Goal: Task Accomplishment & Management: Complete application form

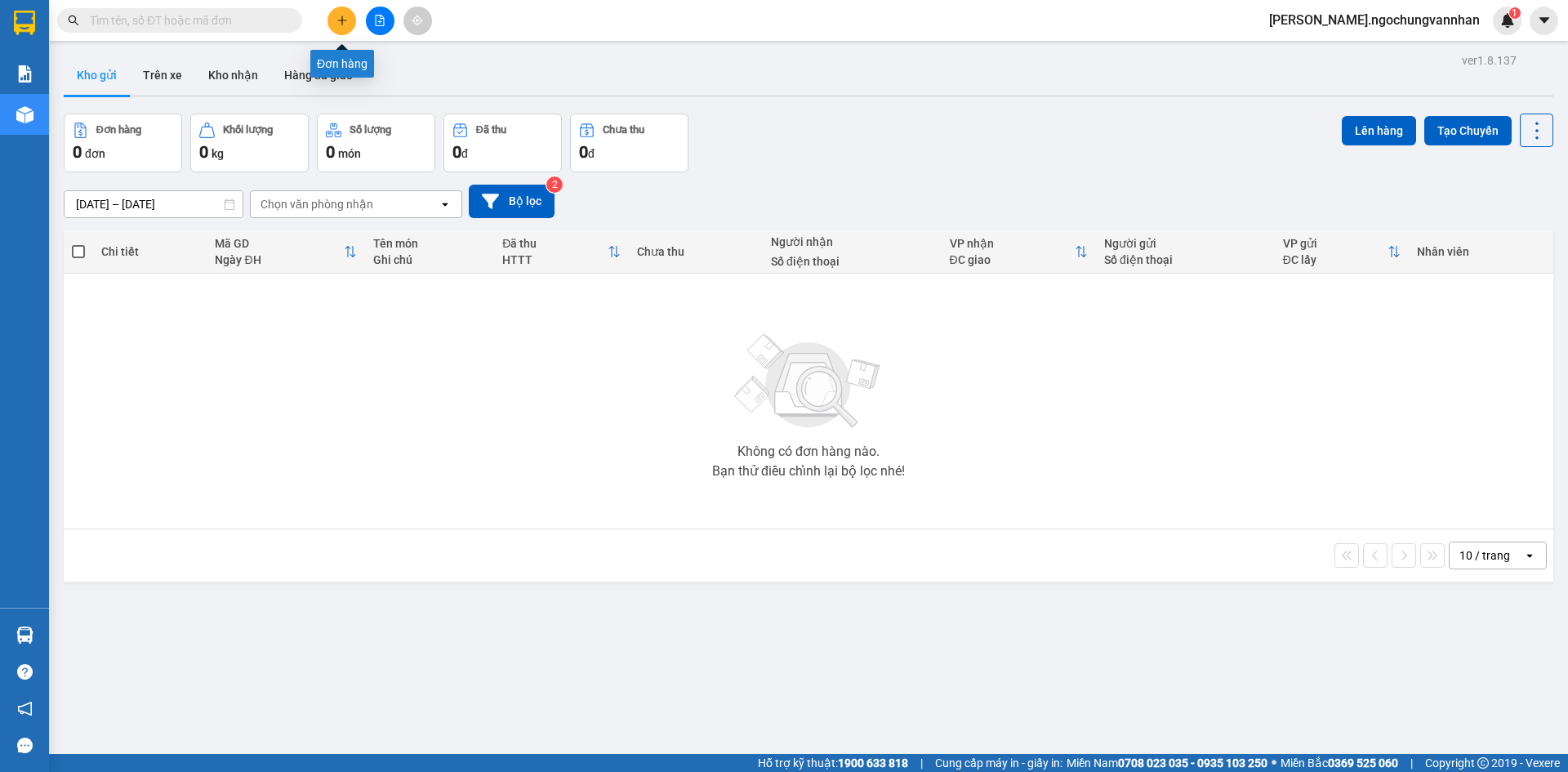
click at [341, 21] on icon "plus" at bounding box center [343, 20] width 12 height 12
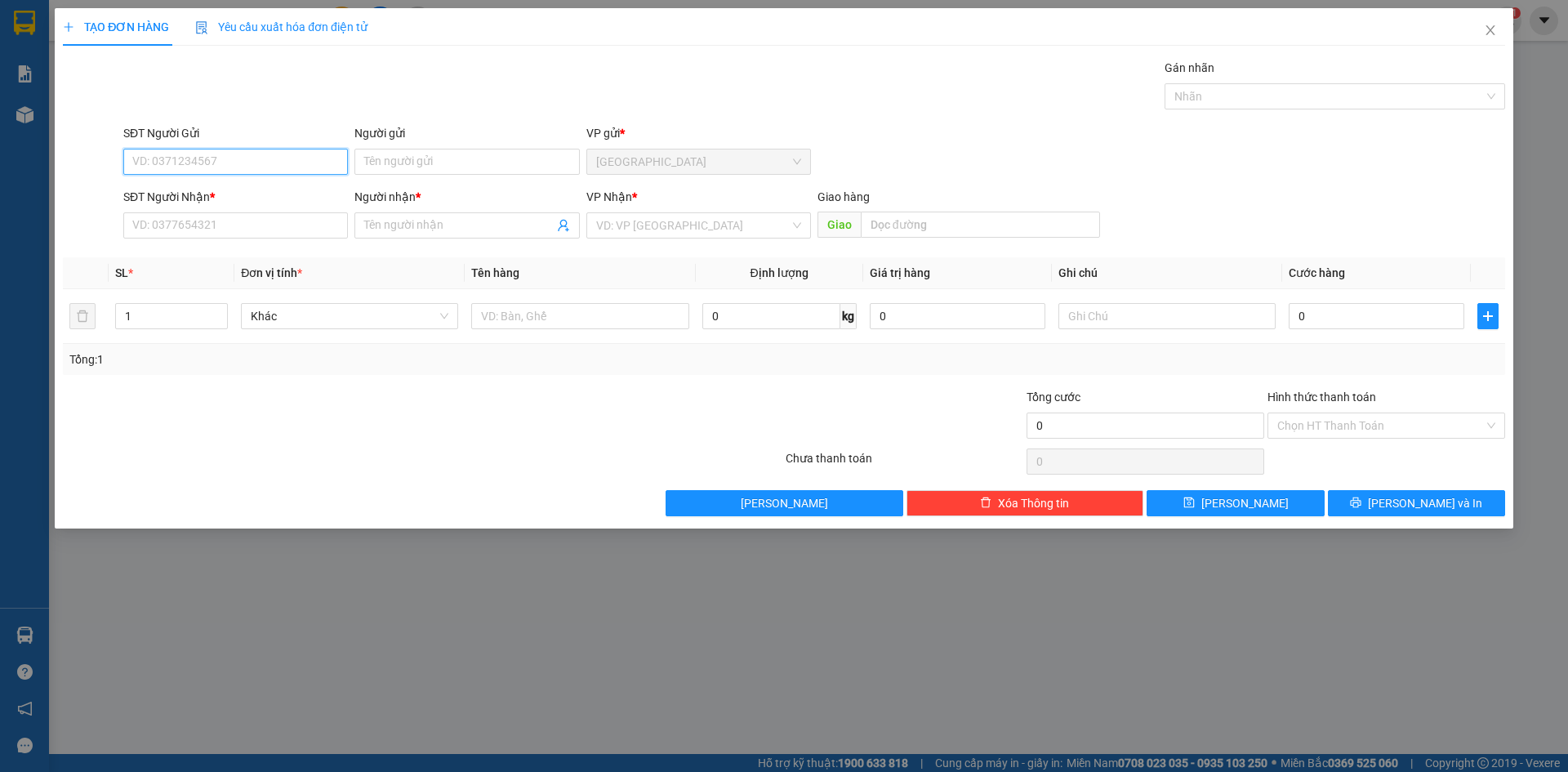
click at [325, 157] on input "SĐT Người Gửi" at bounding box center [235, 161] width 225 height 26
type input "0987538632"
click at [183, 196] on div "0987538632 - Tịnh" at bounding box center [235, 194] width 205 height 18
type input "Tịnh"
type input "0973138405"
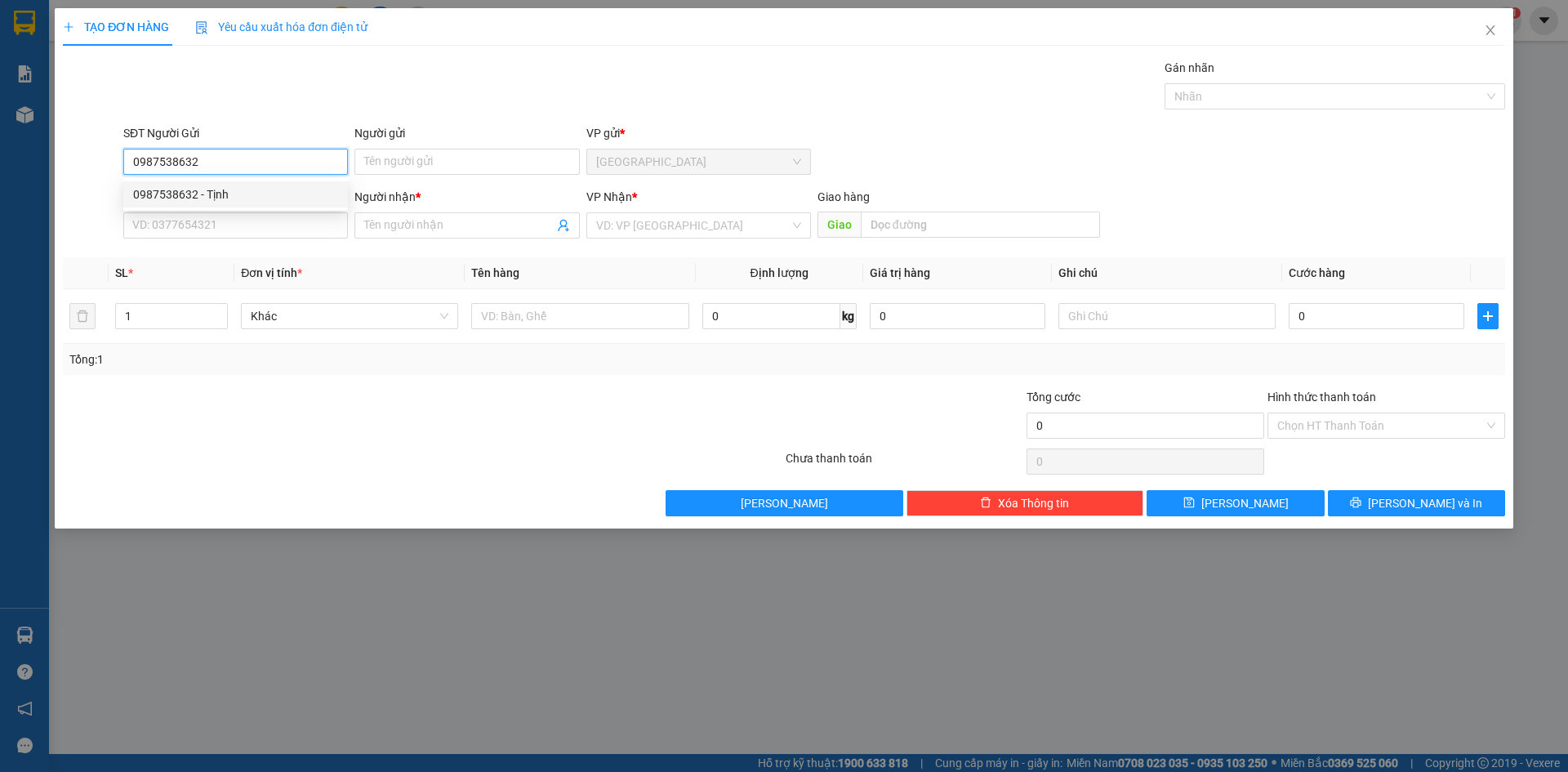
type input "Thảo"
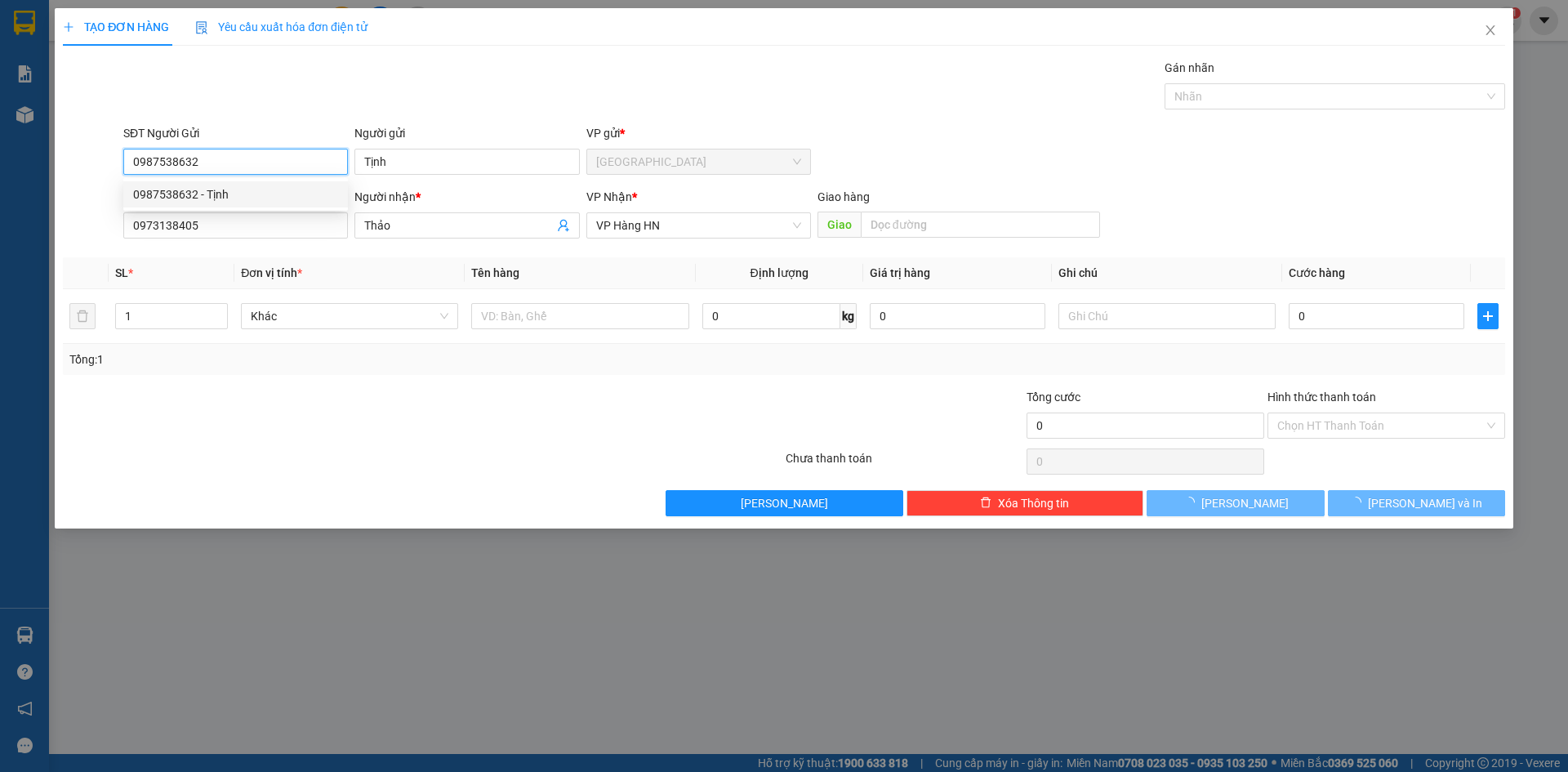
type input "180.000"
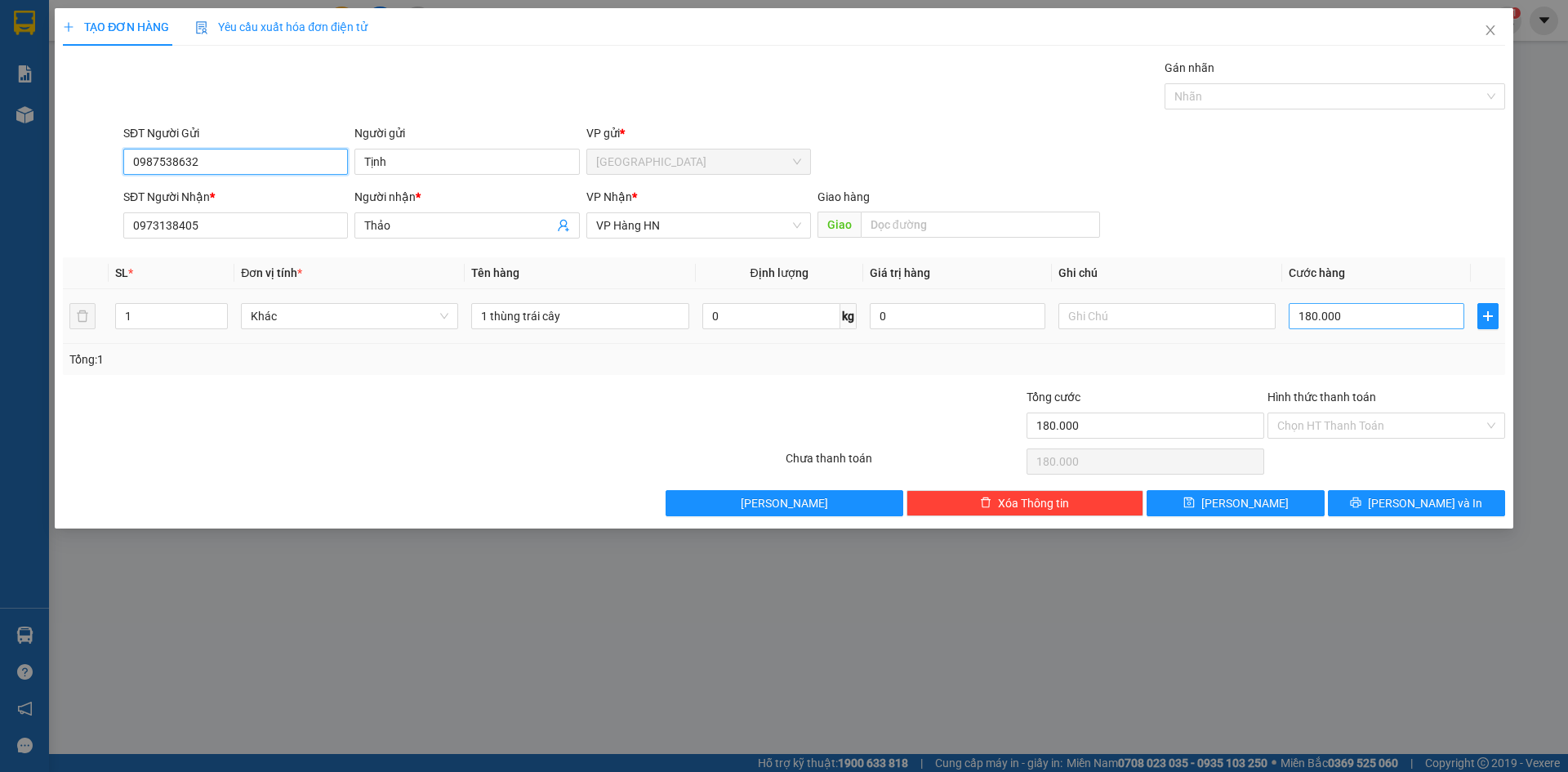
type input "0987538632"
click at [1360, 317] on input "180.000" at bounding box center [1377, 316] width 176 height 26
type input "0"
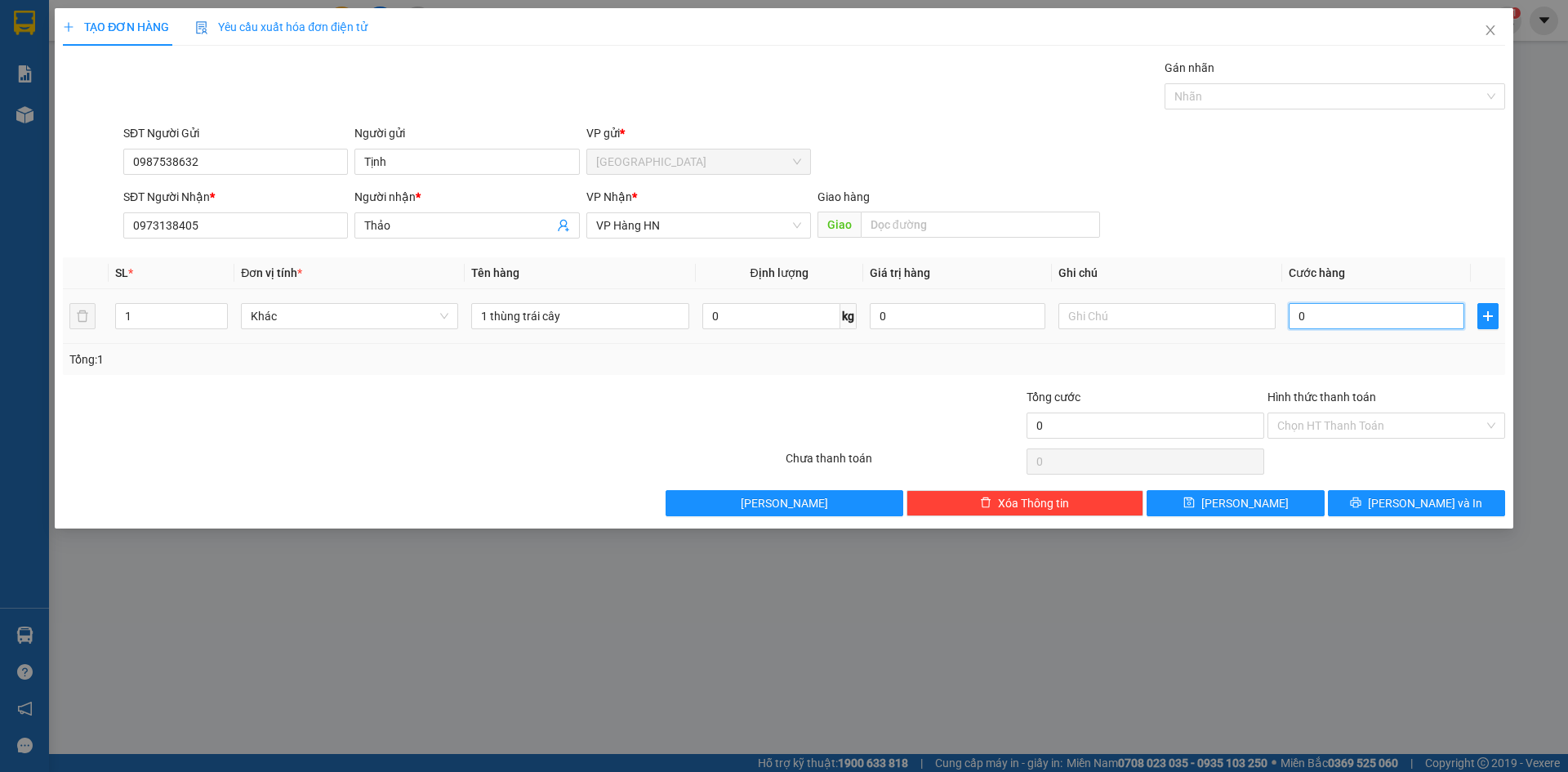
type input "2"
type input "02"
type input "25"
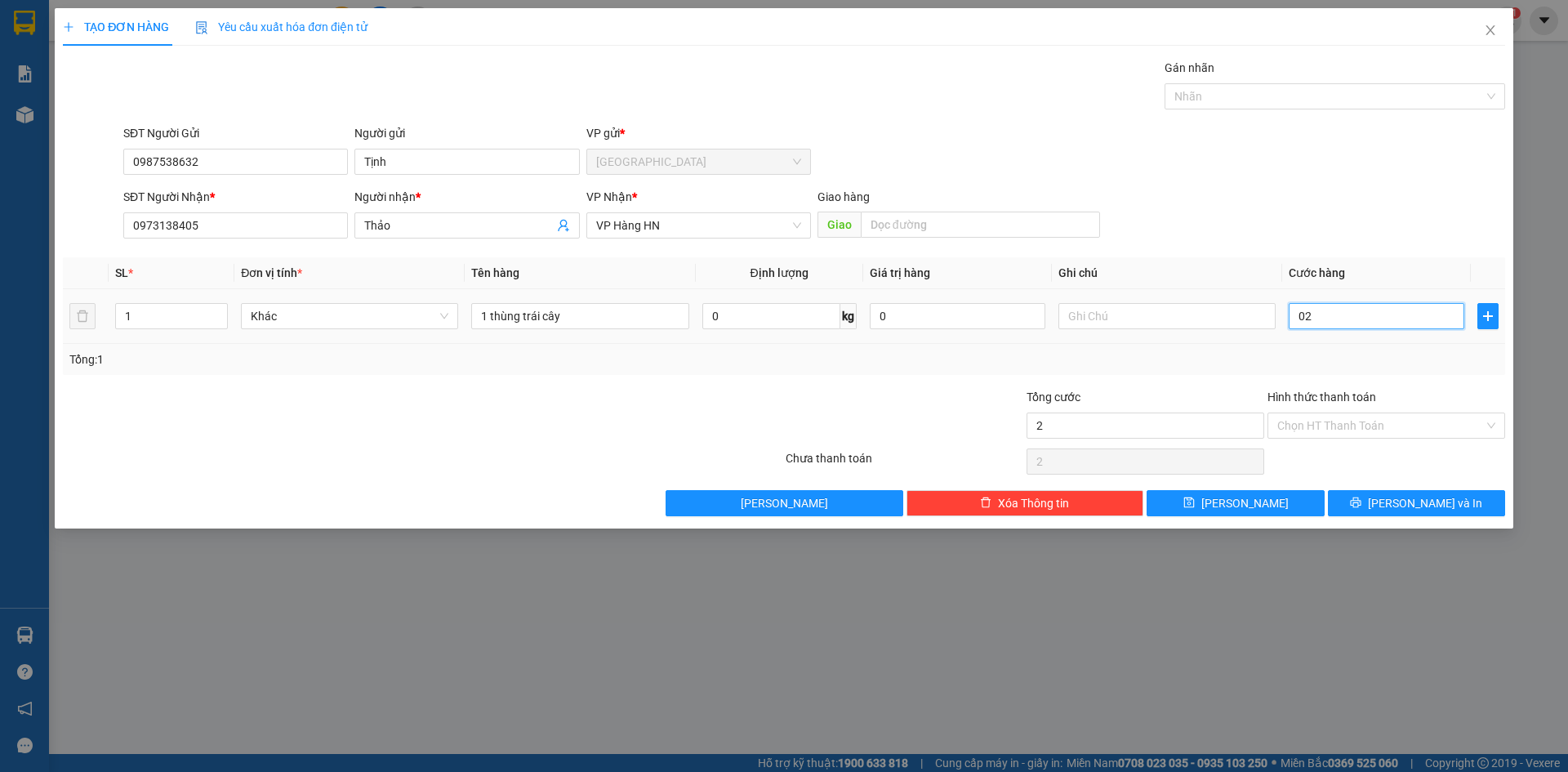
type input "025"
type input "250"
type input "0.250"
type input "2.500"
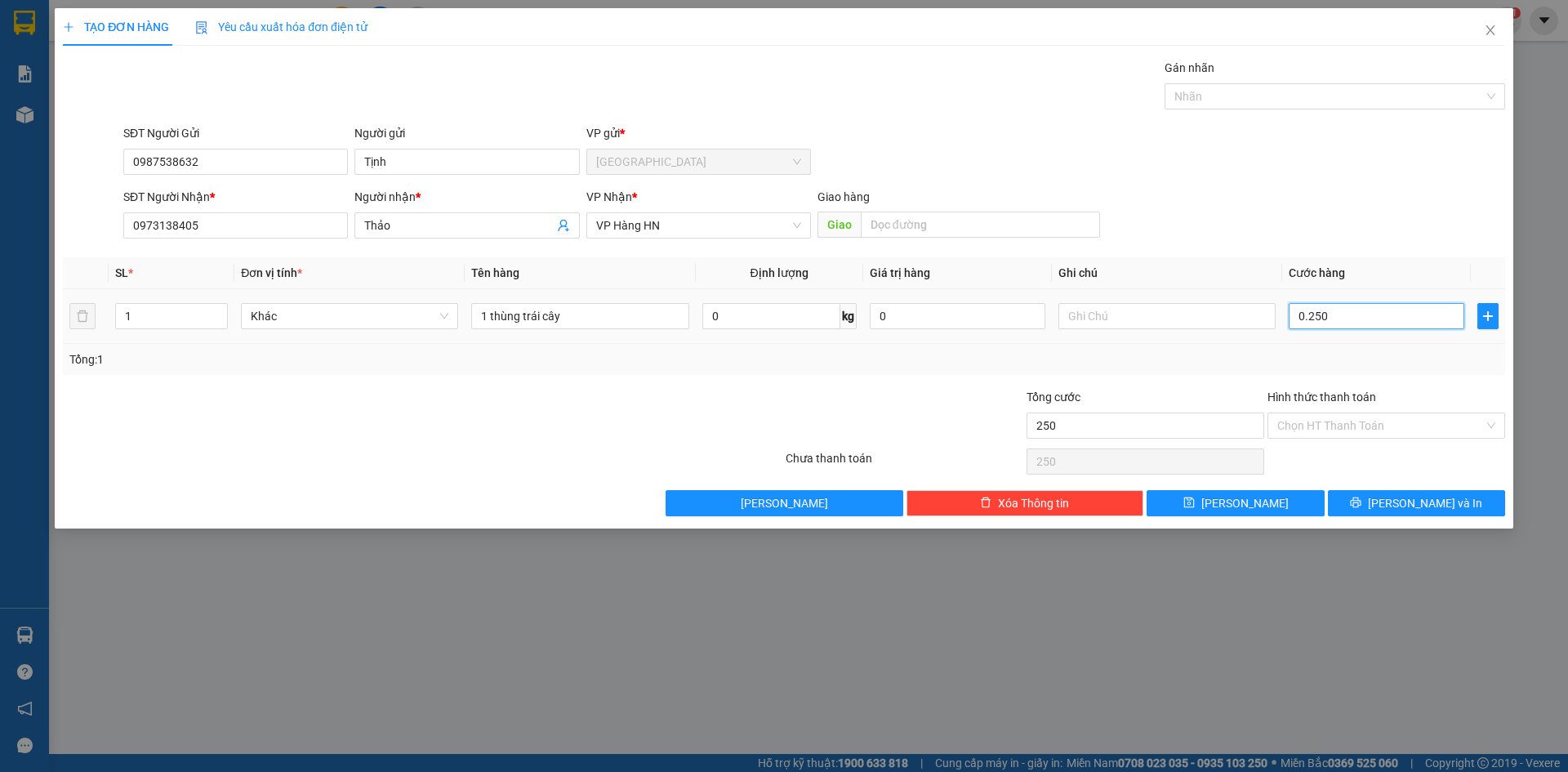
type input "2.500"
type input "02.500"
type input "25.000"
type input "025.000"
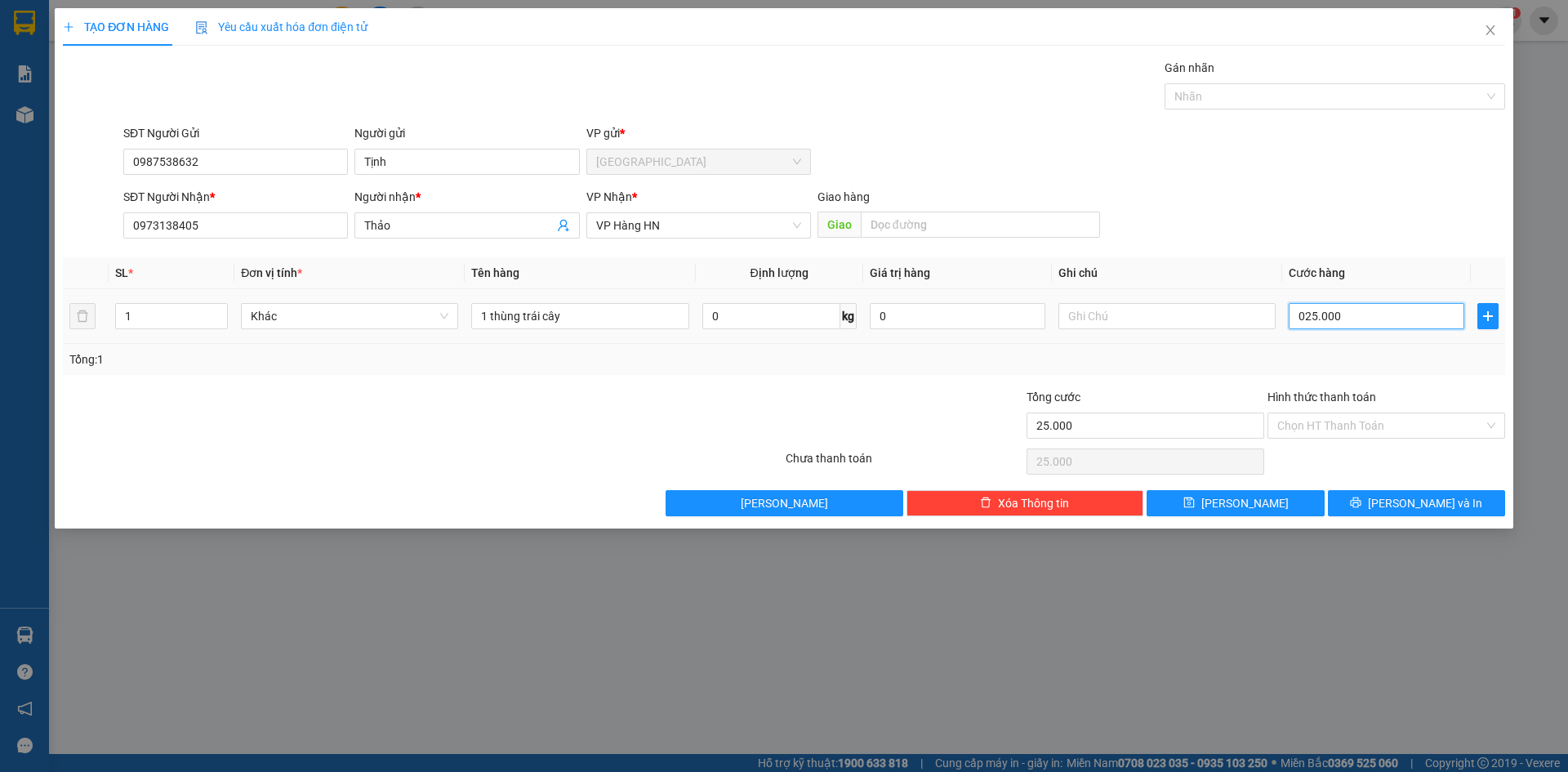
type input "250.000"
